Goal: Find contact information: Find contact information

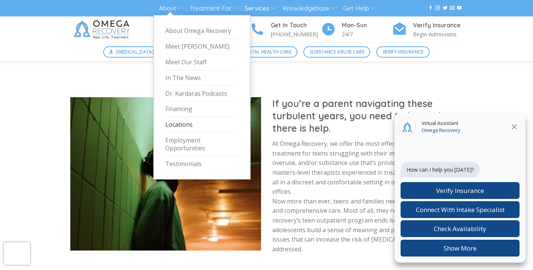
click at [184, 122] on link "Locations" at bounding box center [201, 125] width 73 height 16
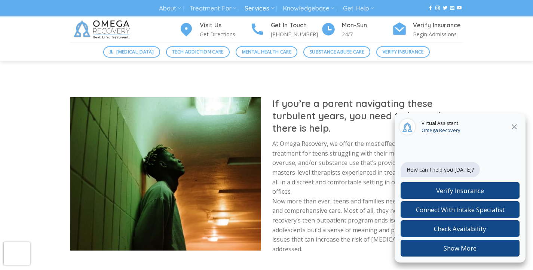
click at [513, 126] on icon at bounding box center [514, 126] width 9 height 9
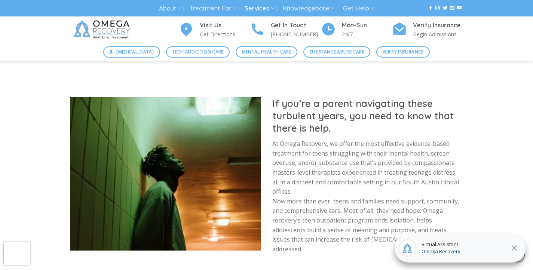
click at [515, 244] on icon at bounding box center [514, 248] width 9 height 9
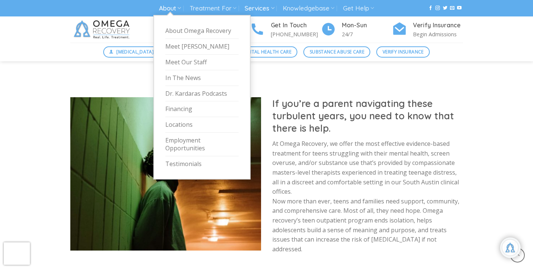
click at [167, 9] on link "About" at bounding box center [170, 8] width 22 height 14
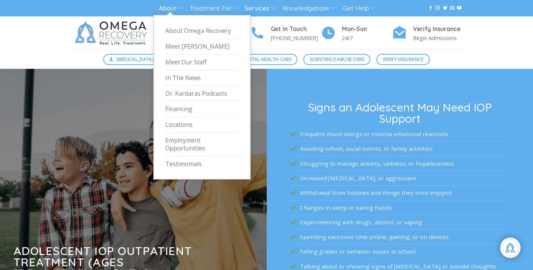
scroll to position [134, 0]
click at [178, 120] on link "Locations" at bounding box center [201, 125] width 73 height 16
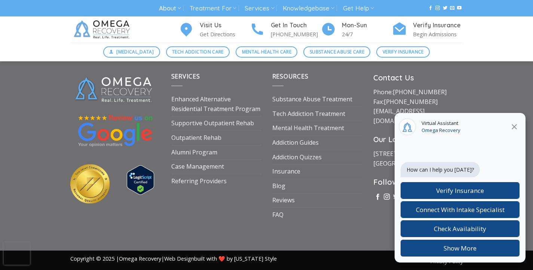
scroll to position [754, 0]
click at [513, 128] on icon at bounding box center [514, 126] width 9 height 9
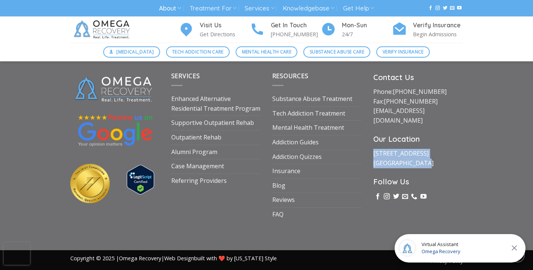
drag, startPoint x: 439, startPoint y: 163, endPoint x: 375, endPoint y: 149, distance: 65.4
click at [375, 149] on p "[STREET_ADDRESS]" at bounding box center [418, 158] width 90 height 19
copy link "[STREET_ADDRESS]"
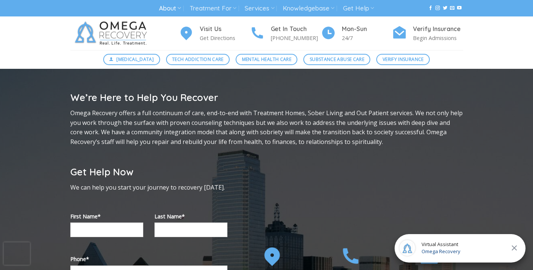
scroll to position [0, 0]
